Goal: Task Accomplishment & Management: Use online tool/utility

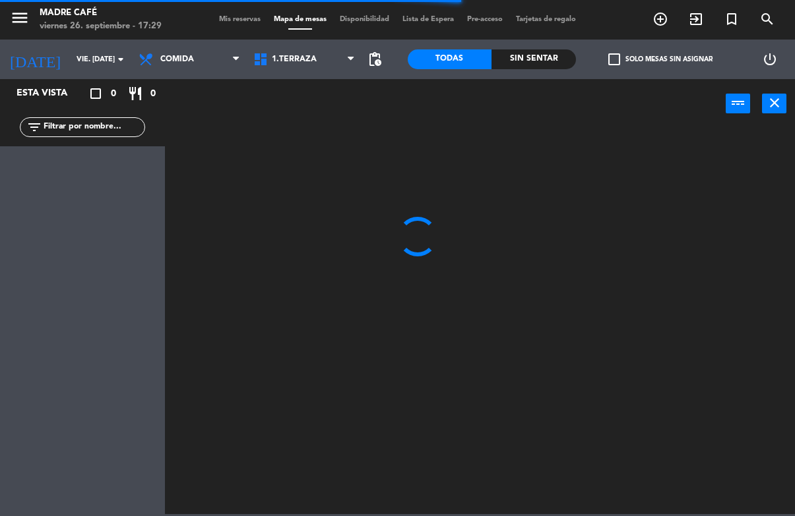
click at [162, 64] on span "Comida" at bounding box center [177, 59] width 34 height 9
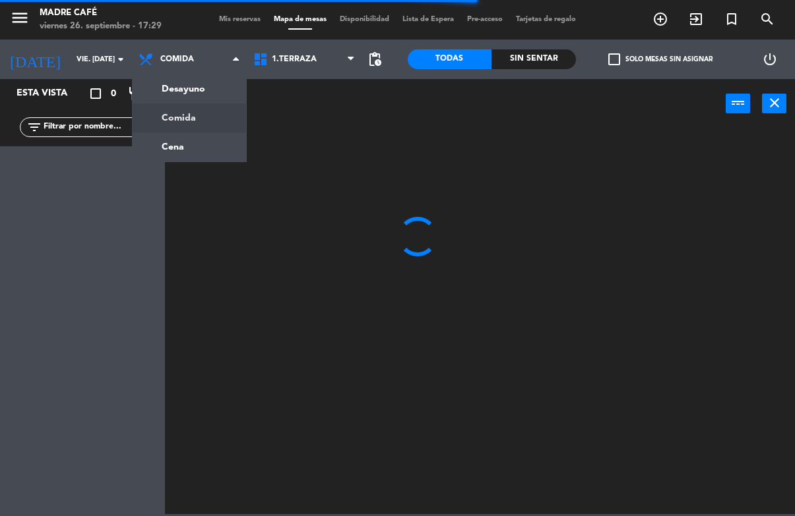
click at [179, 148] on ng-component "menu Madre Café viernes 26. septiembre - 17:29 Mis reservas Mapa de mesas Dispo…" at bounding box center [397, 257] width 795 height 514
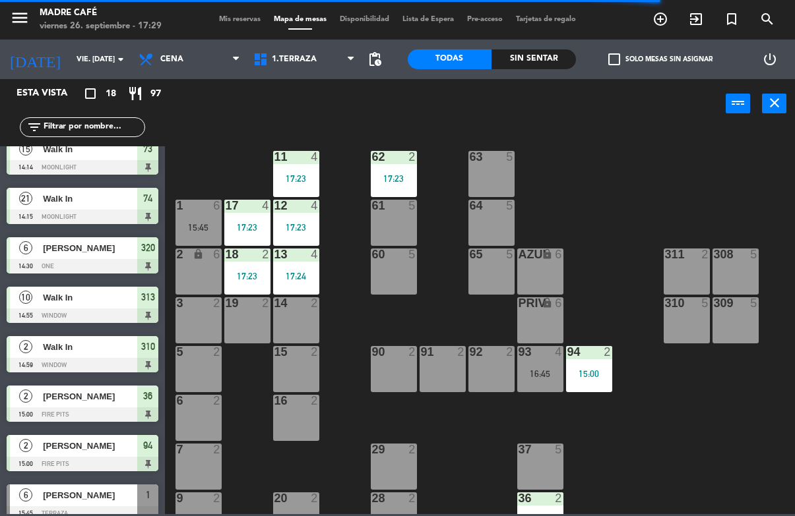
click at [535, 54] on div "Sin sentar" at bounding box center [533, 59] width 84 height 20
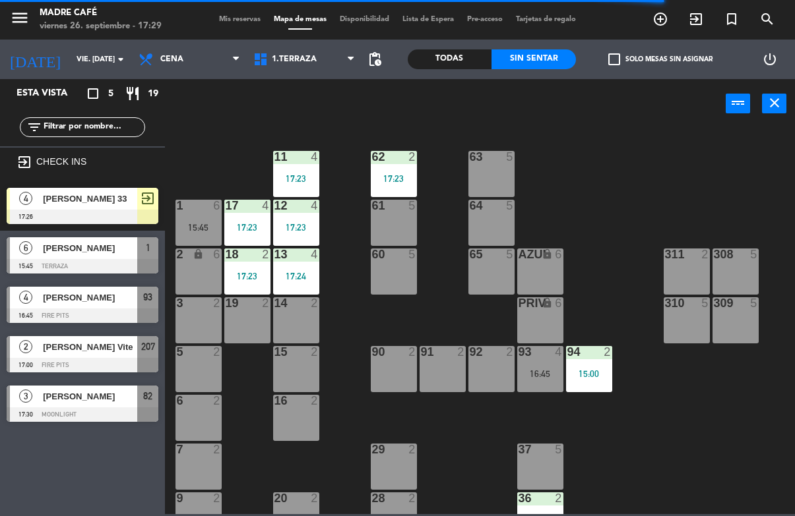
scroll to position [95, 0]
click at [544, 52] on div "Sin sentar" at bounding box center [533, 59] width 84 height 20
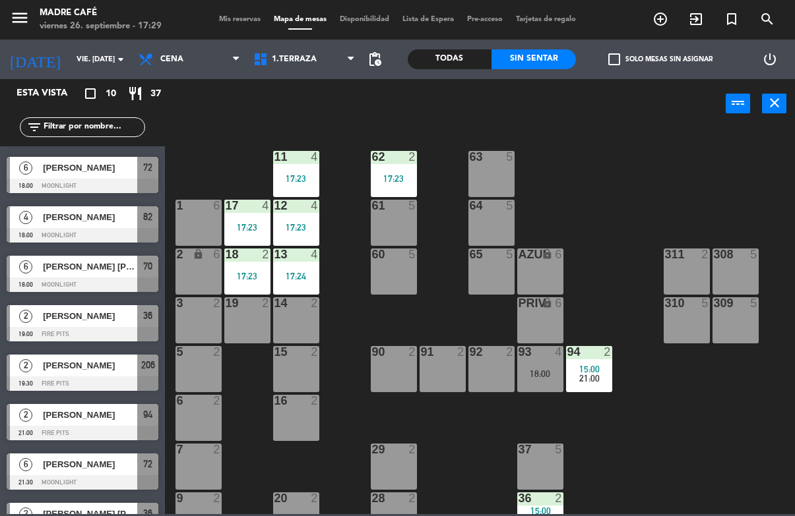
click at [32, 216] on span "4" at bounding box center [25, 217] width 13 height 13
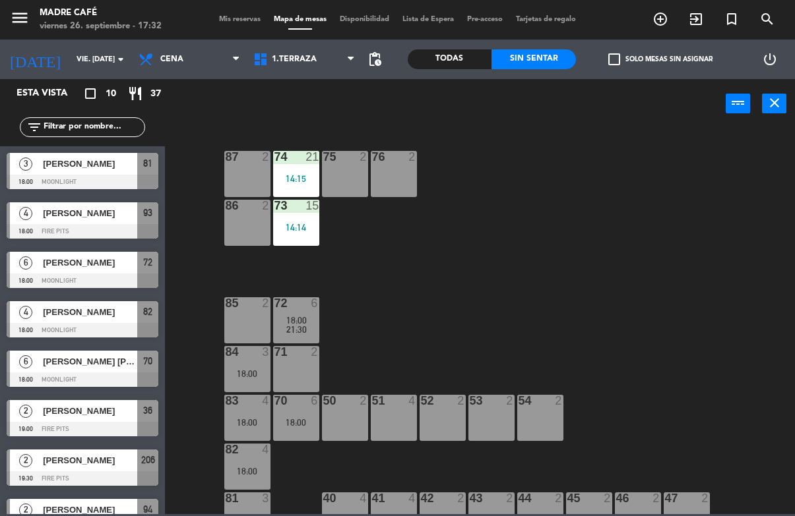
click at [98, 317] on span "[PERSON_NAME]" at bounding box center [90, 312] width 94 height 14
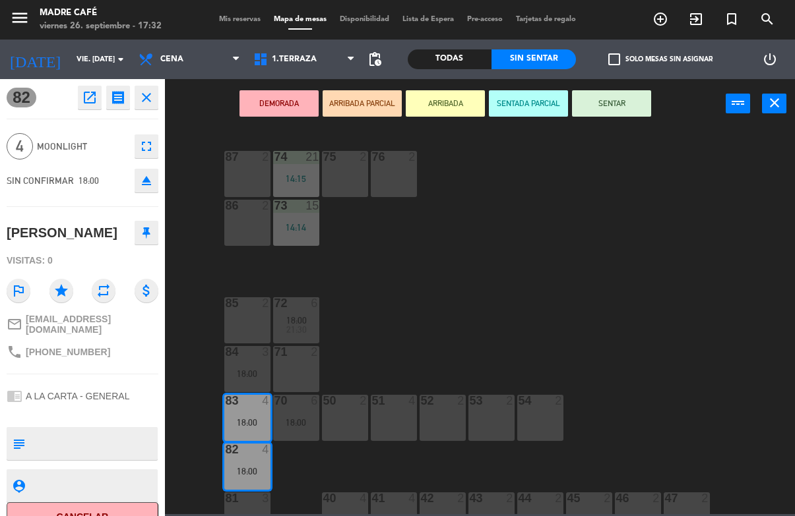
click at [639, 98] on button "SENTAR" at bounding box center [611, 103] width 79 height 26
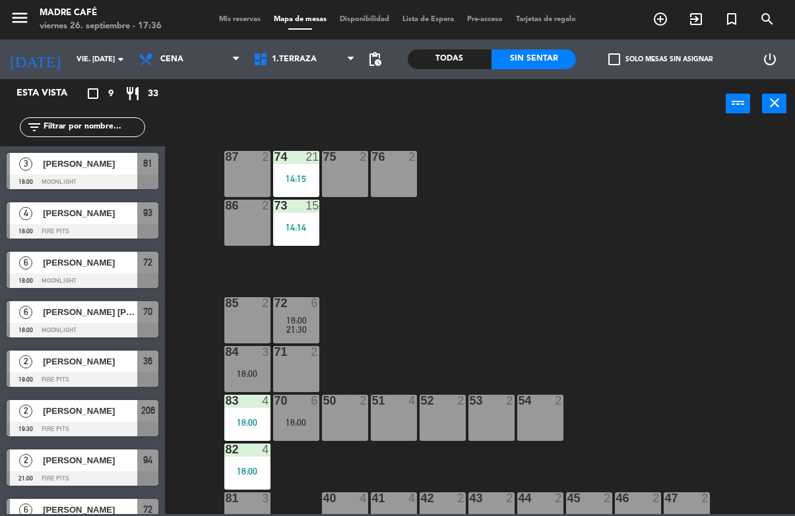
click at [687, 26] on span "exit_to_app" at bounding box center [696, 19] width 36 height 22
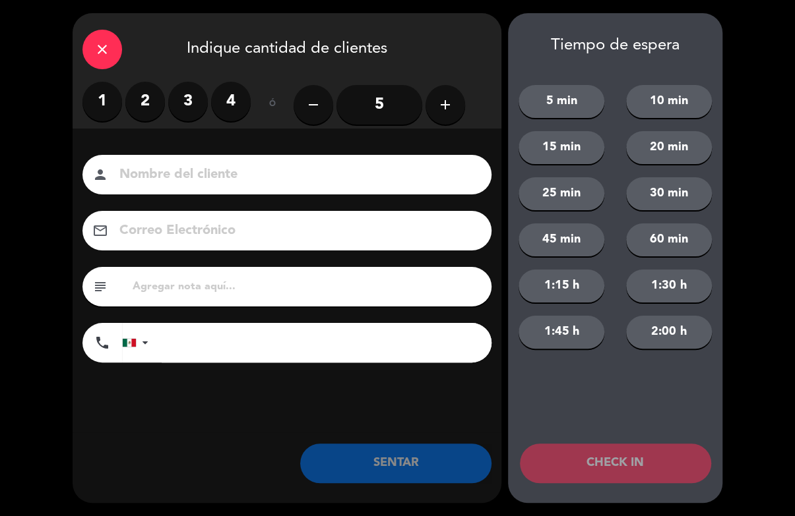
click at [363, 95] on input "5" at bounding box center [379, 105] width 86 height 40
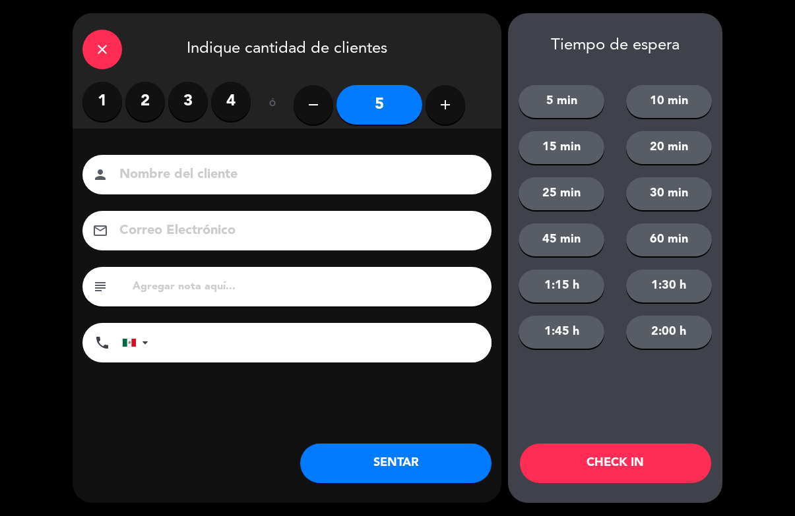
click at [390, 187] on input at bounding box center [296, 175] width 356 height 23
type input "[PERSON_NAME] 74"
click at [652, 470] on button "CHECK IN" at bounding box center [615, 464] width 191 height 40
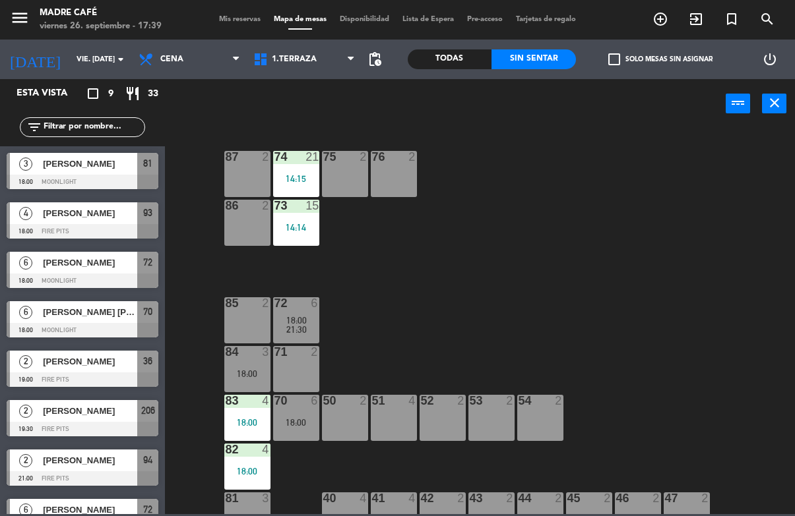
click at [58, 127] on input "text" at bounding box center [93, 127] width 102 height 15
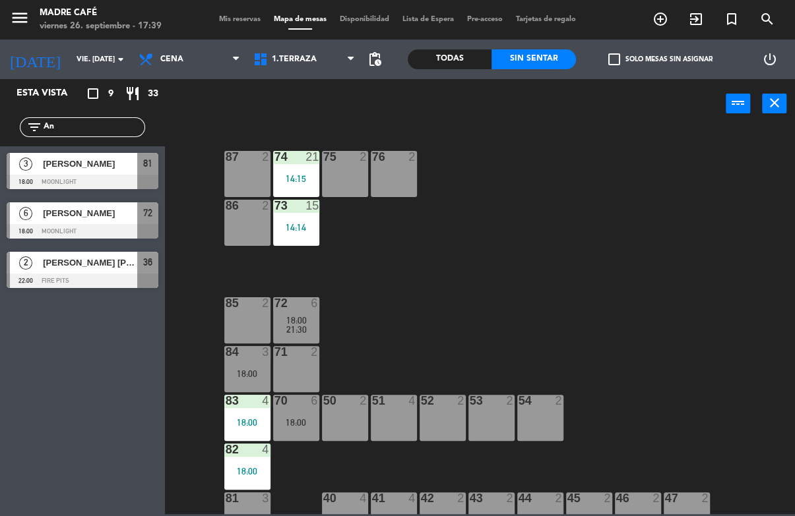
type input "A"
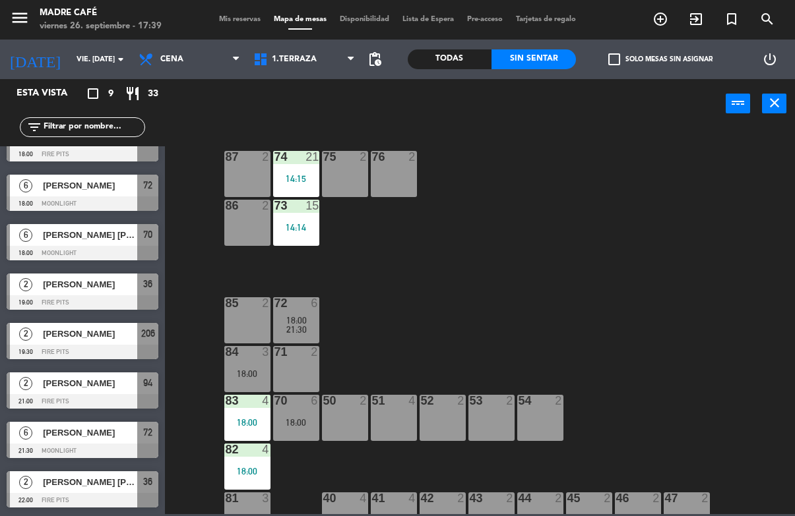
scroll to position [77, 0]
click at [433, 65] on div "Todas" at bounding box center [450, 59] width 84 height 20
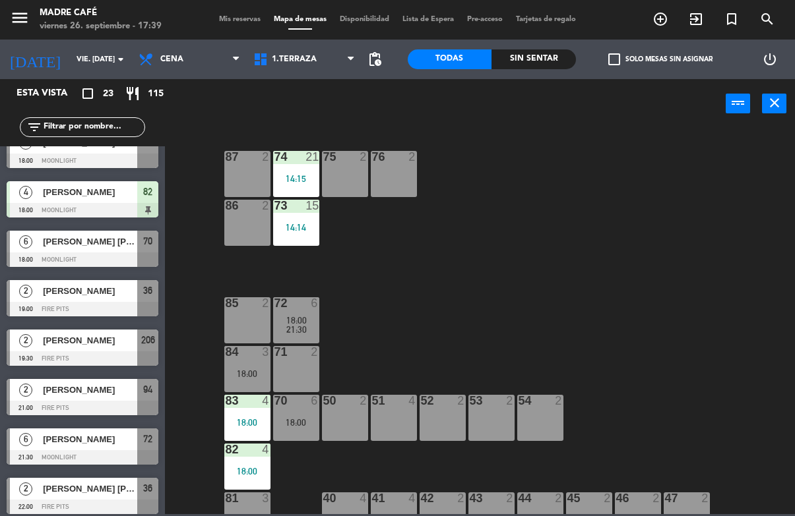
scroll to position [770, 0]
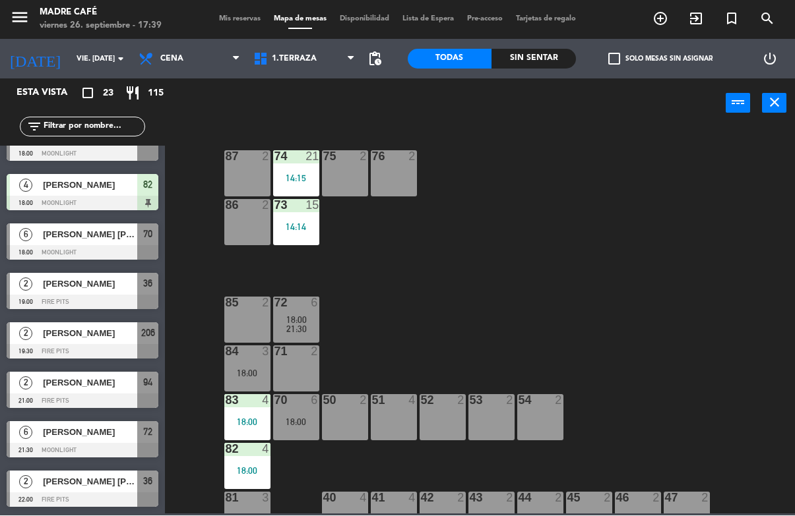
click at [183, 59] on span "Cena" at bounding box center [189, 59] width 115 height 29
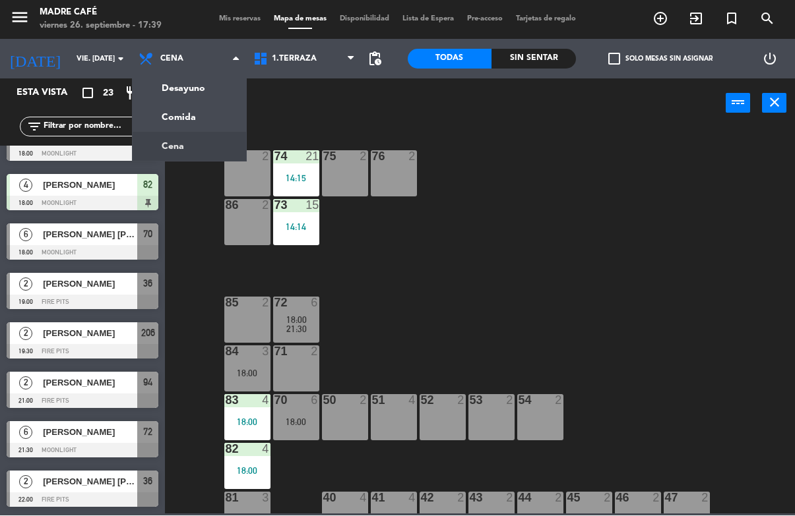
click at [173, 108] on ng-component "menu Madre Café viernes 26. septiembre - 17:39 Mis reservas Mapa de mesas Dispo…" at bounding box center [397, 257] width 795 height 514
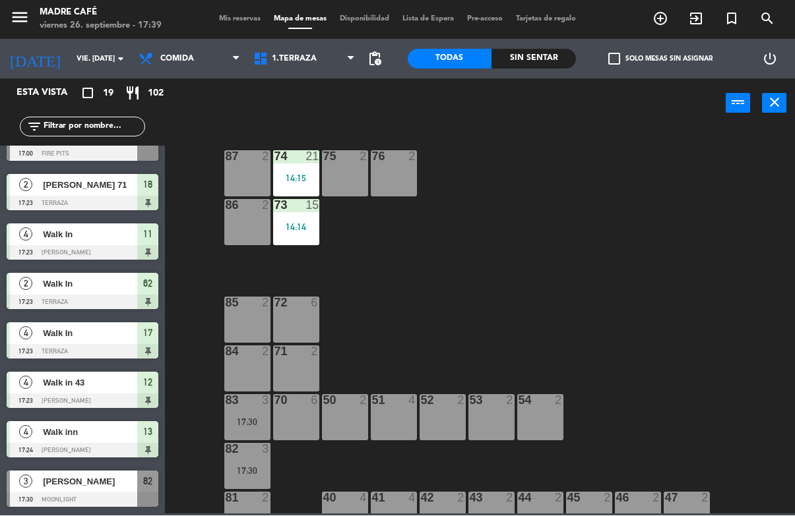
scroll to position [606, 0]
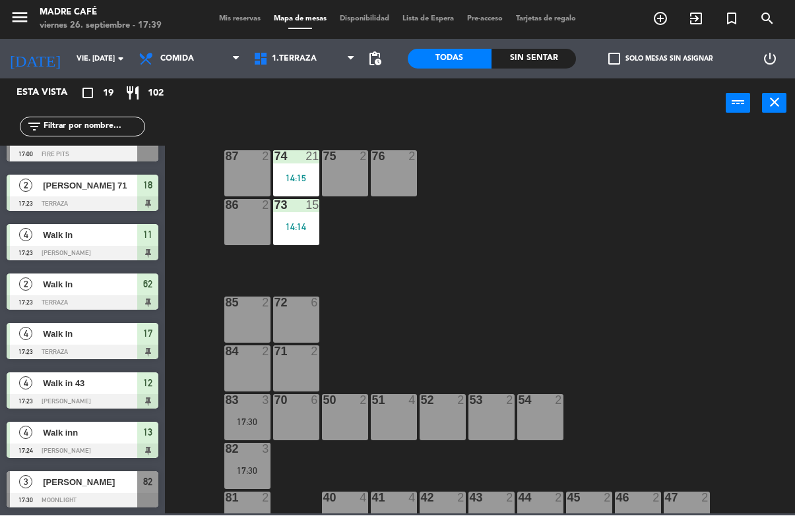
click at [51, 497] on div at bounding box center [83, 501] width 152 height 15
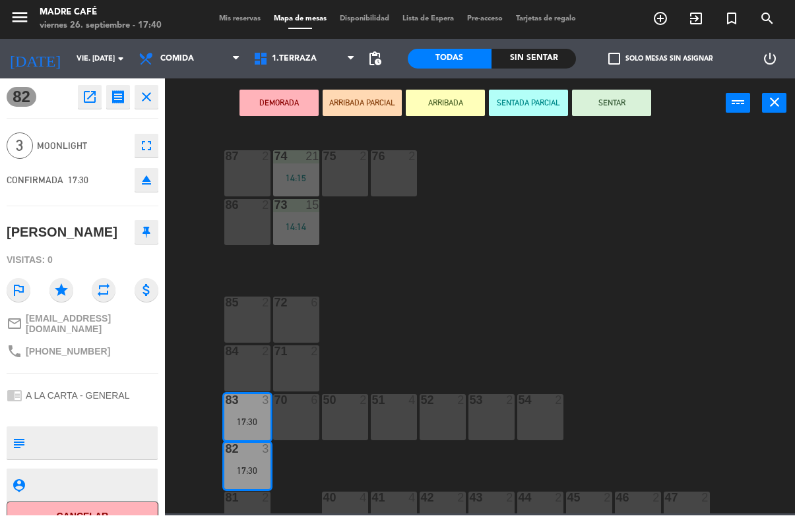
click at [628, 105] on button "SENTAR" at bounding box center [611, 103] width 79 height 26
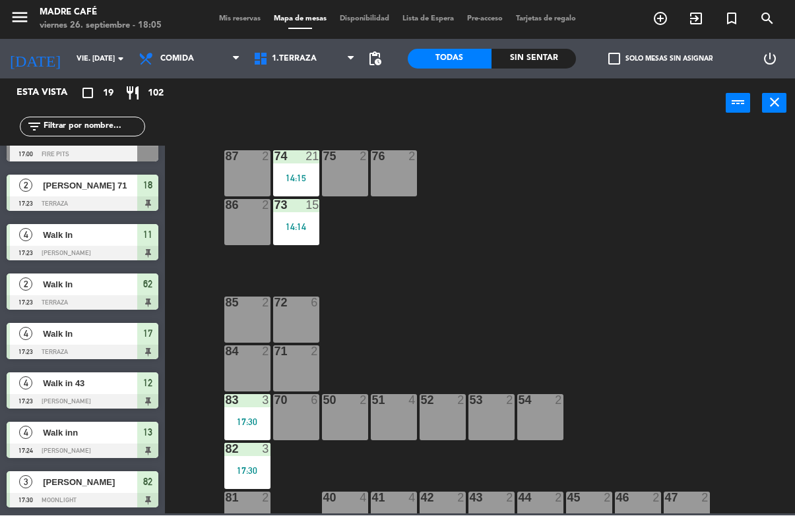
click at [683, 484] on div "87 2 74 21 14:15 75 2 76 2 86 2 73 15 14:14 72 6 85 2 71 2 84 2 70 6 83 3 17:30…" at bounding box center [484, 320] width 622 height 387
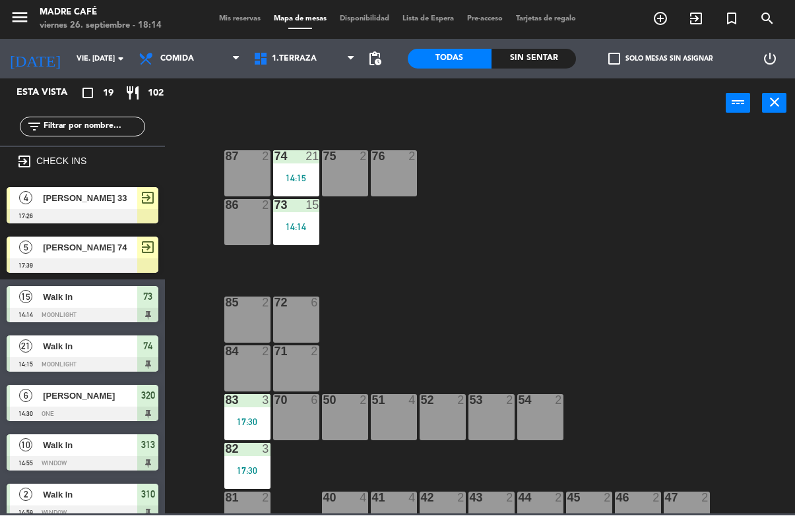
scroll to position [0, 0]
